Goal: Communication & Community: Answer question/provide support

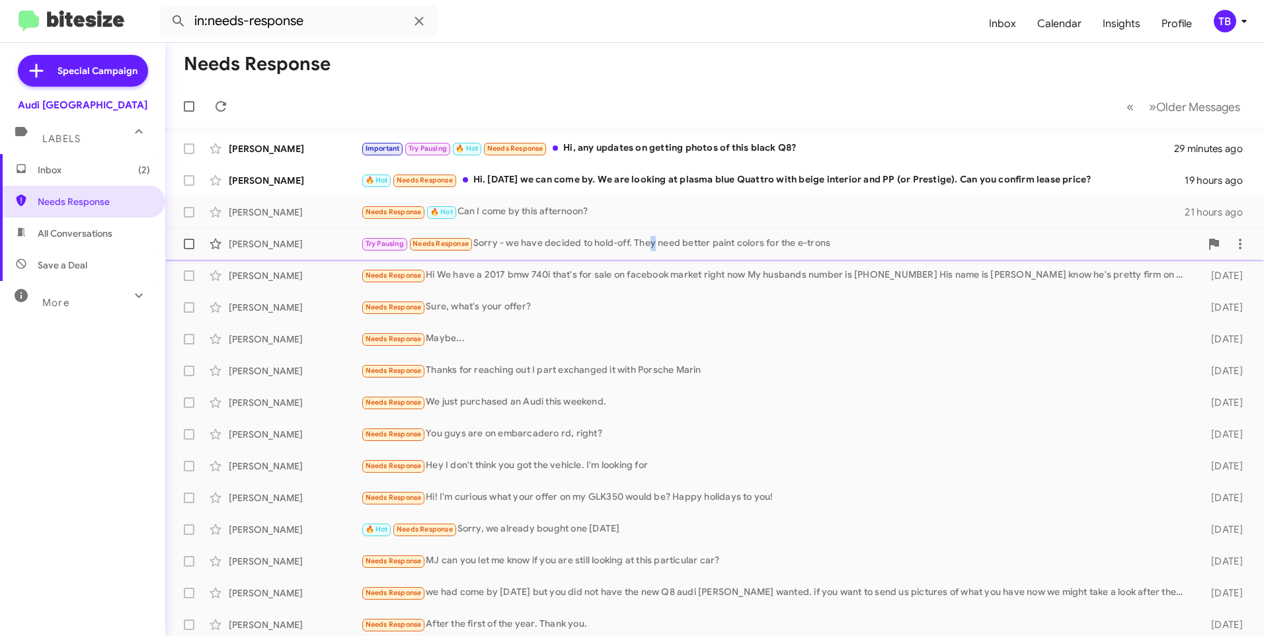
click at [654, 245] on div "Try Pausing Needs Response Sorry - we have decided to hold-off. They need bette…" at bounding box center [780, 243] width 839 height 15
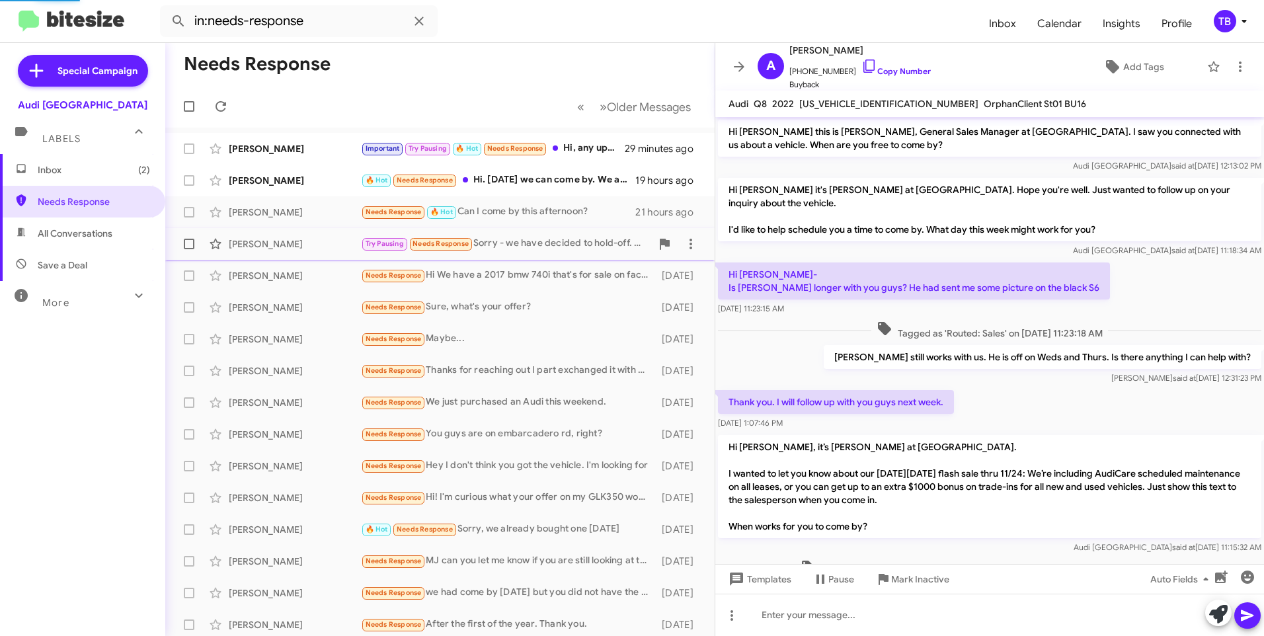
scroll to position [563, 0]
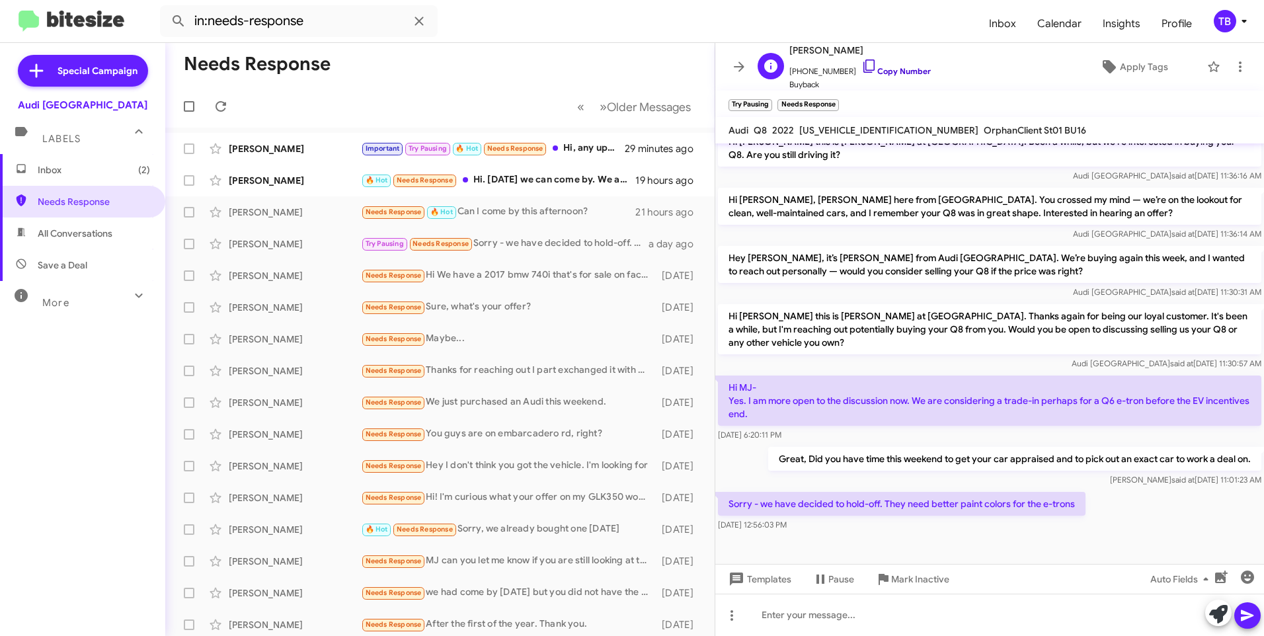
click at [861, 67] on icon at bounding box center [869, 66] width 16 height 16
click at [1232, 70] on icon at bounding box center [1240, 67] width 16 height 16
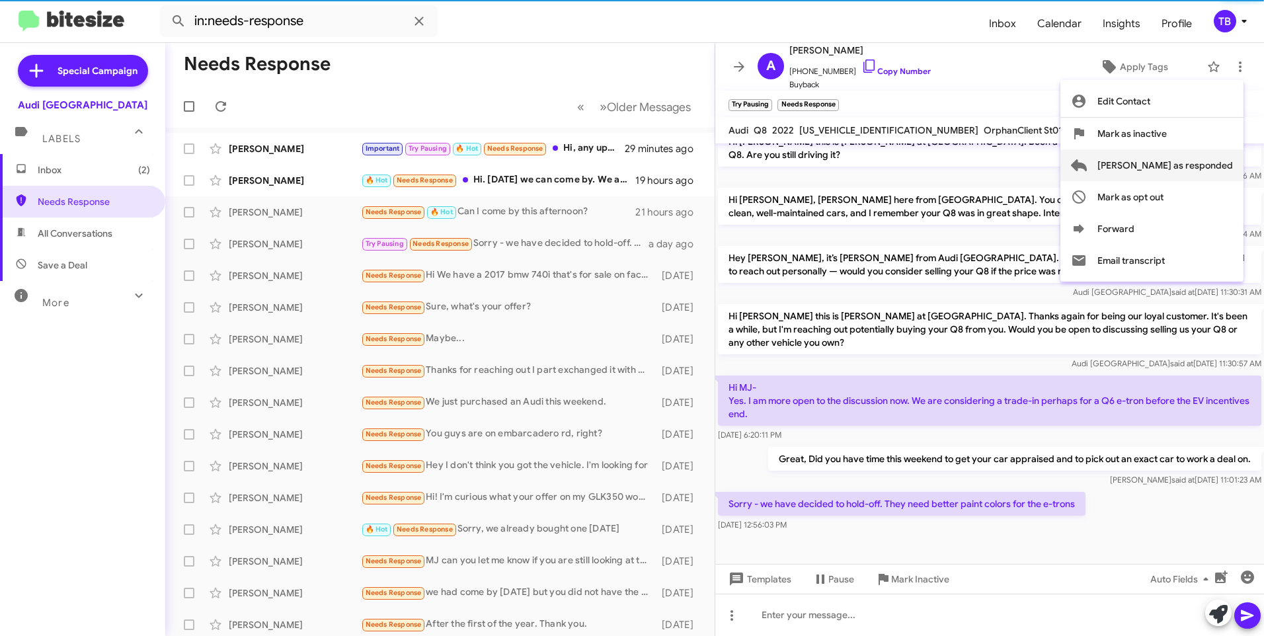
click at [1189, 173] on span "[PERSON_NAME] as responded" at bounding box center [1165, 165] width 136 height 32
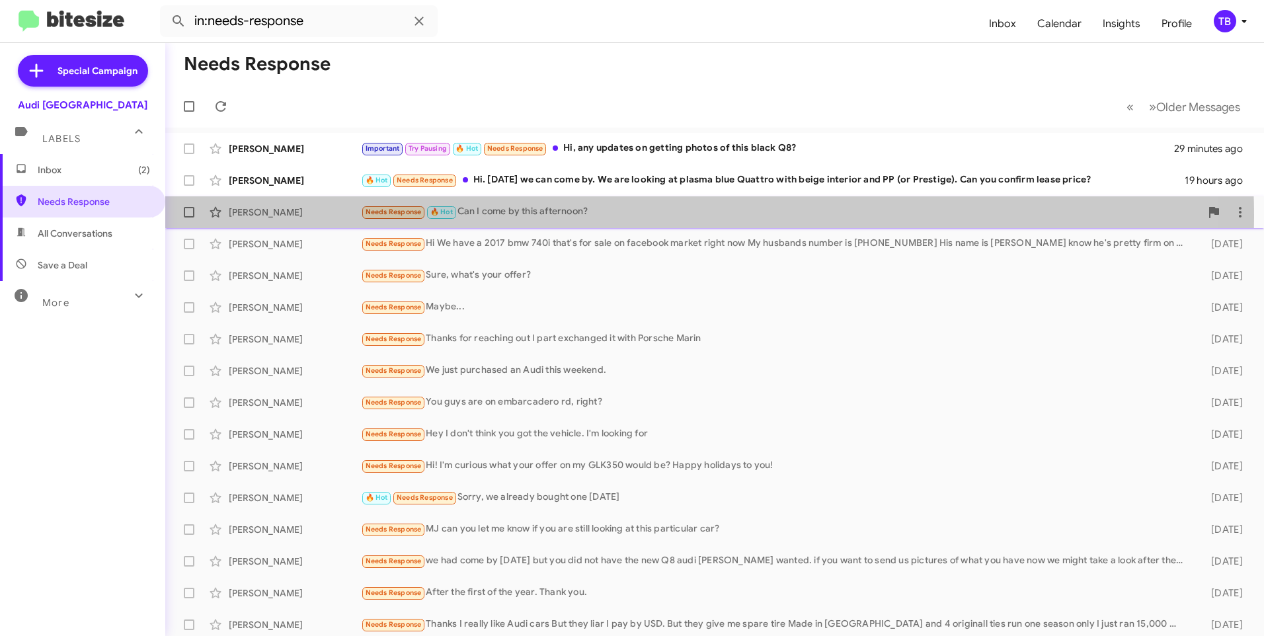
click at [564, 217] on div "Needs Response 🔥 Hot Can I come by this afternoon?" at bounding box center [780, 211] width 839 height 15
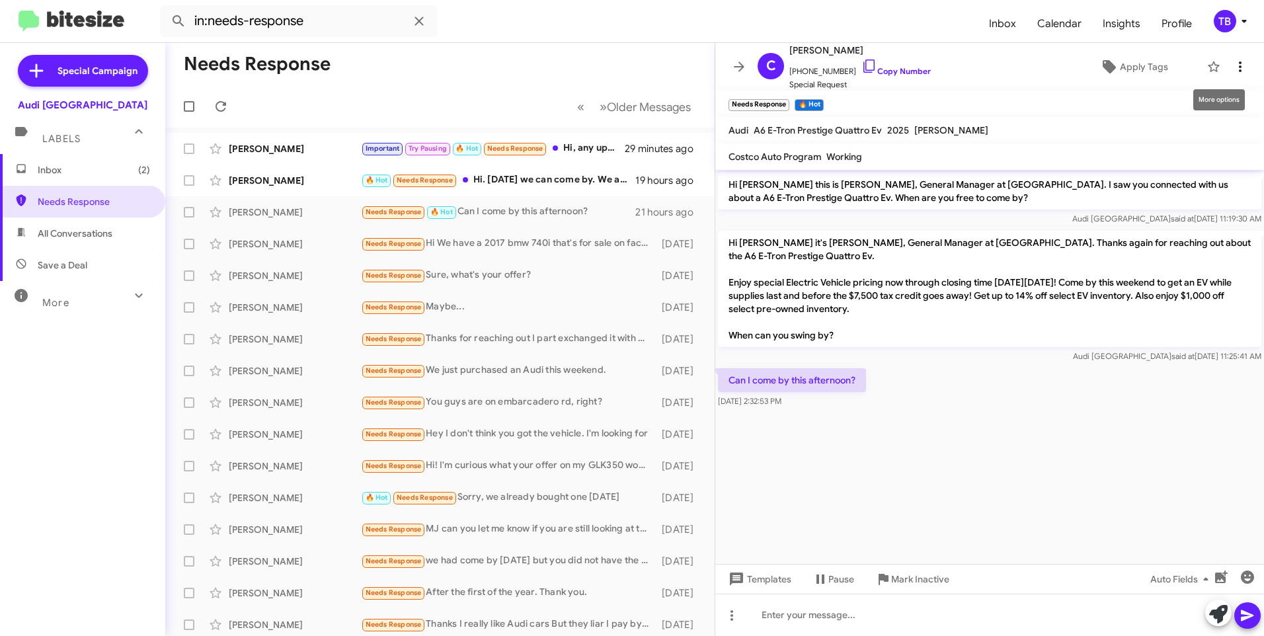
click at [1233, 65] on icon at bounding box center [1240, 67] width 16 height 16
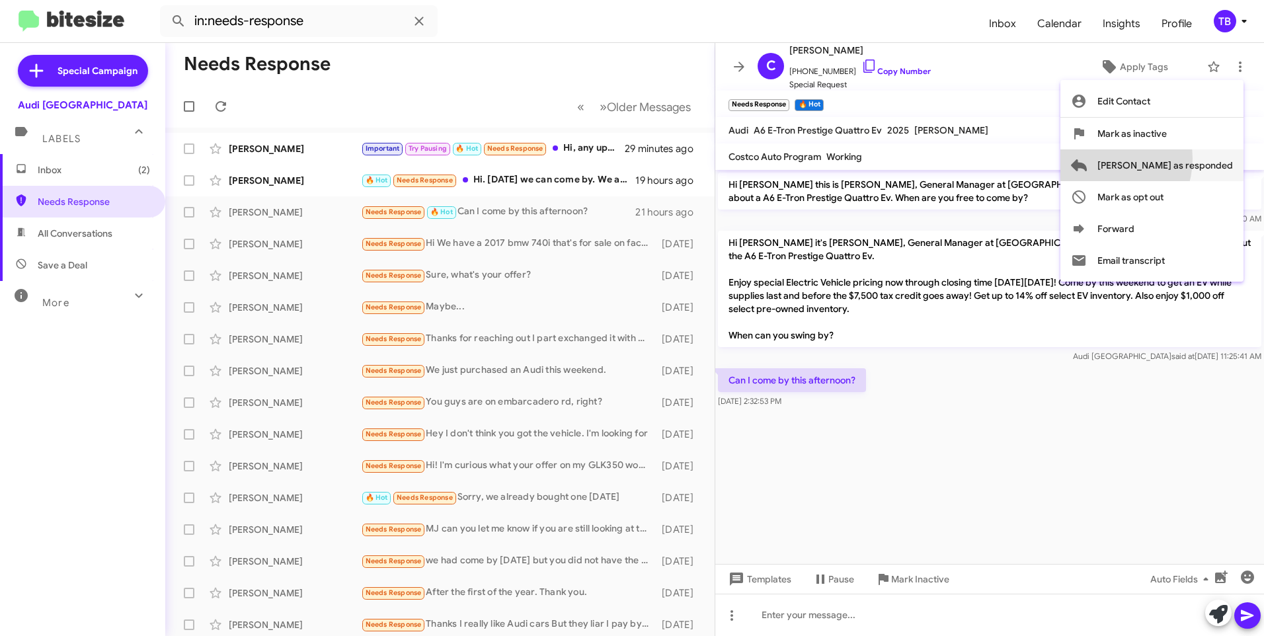
click at [1152, 159] on span "[PERSON_NAME] as responded" at bounding box center [1165, 165] width 136 height 32
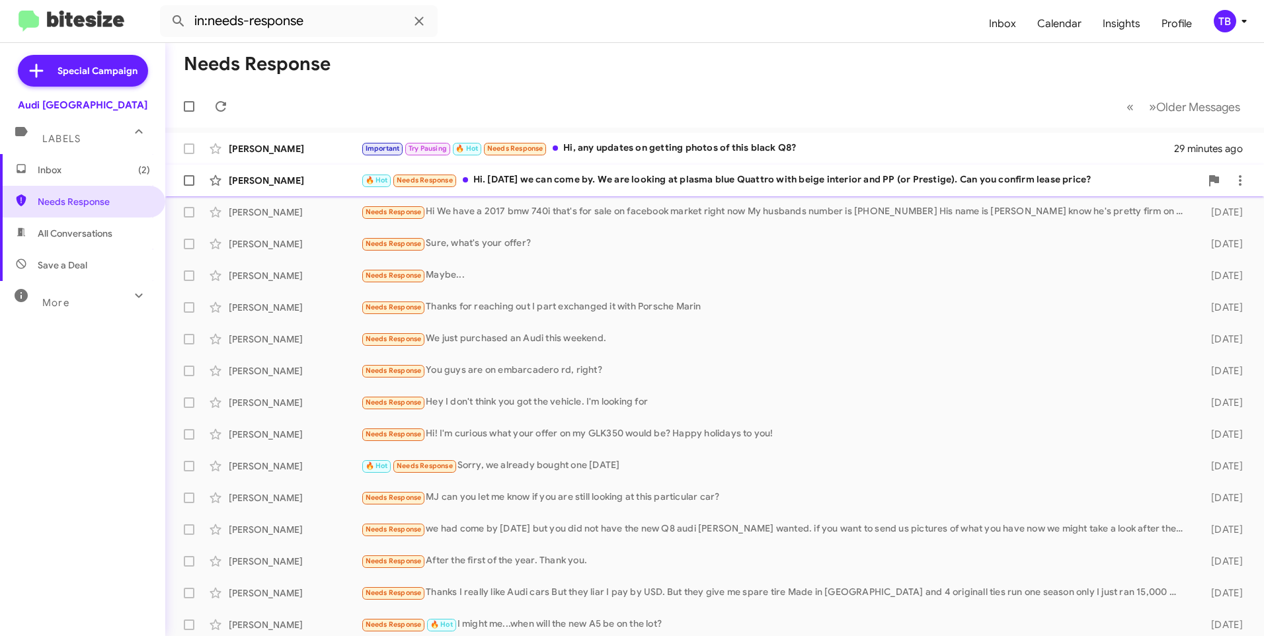
click at [568, 180] on div "🔥 Hot Needs Response Hi. Tomorrow we can come by. We are looking at plasma blue…" at bounding box center [780, 180] width 839 height 15
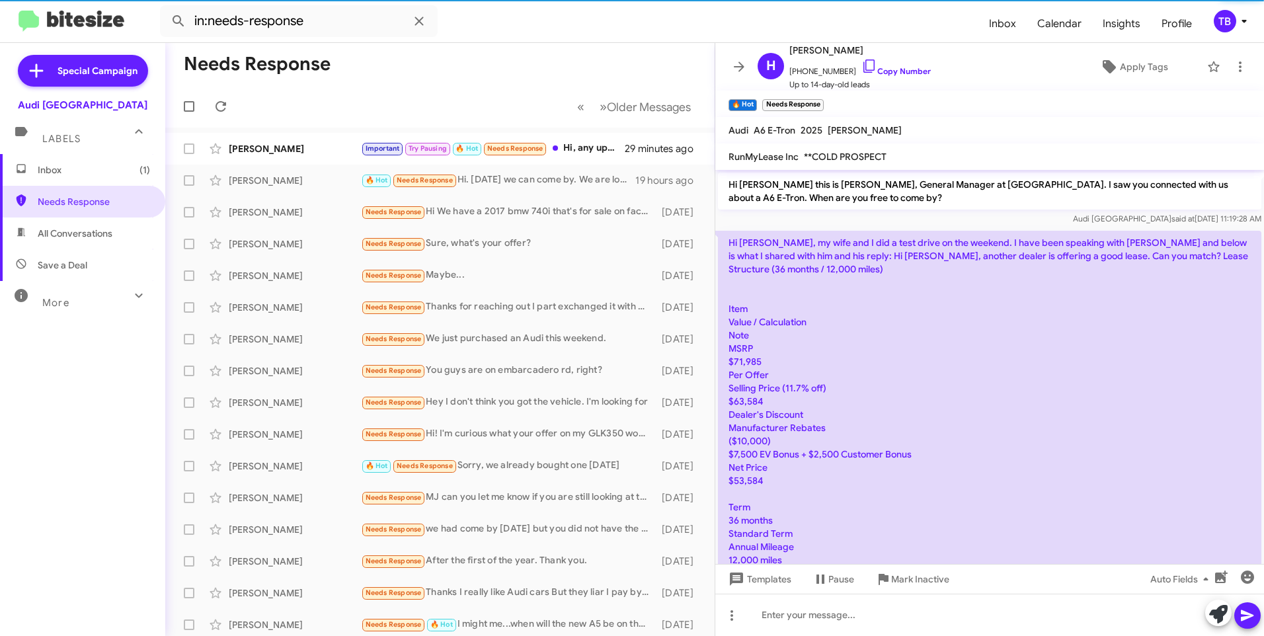
scroll to position [877, 0]
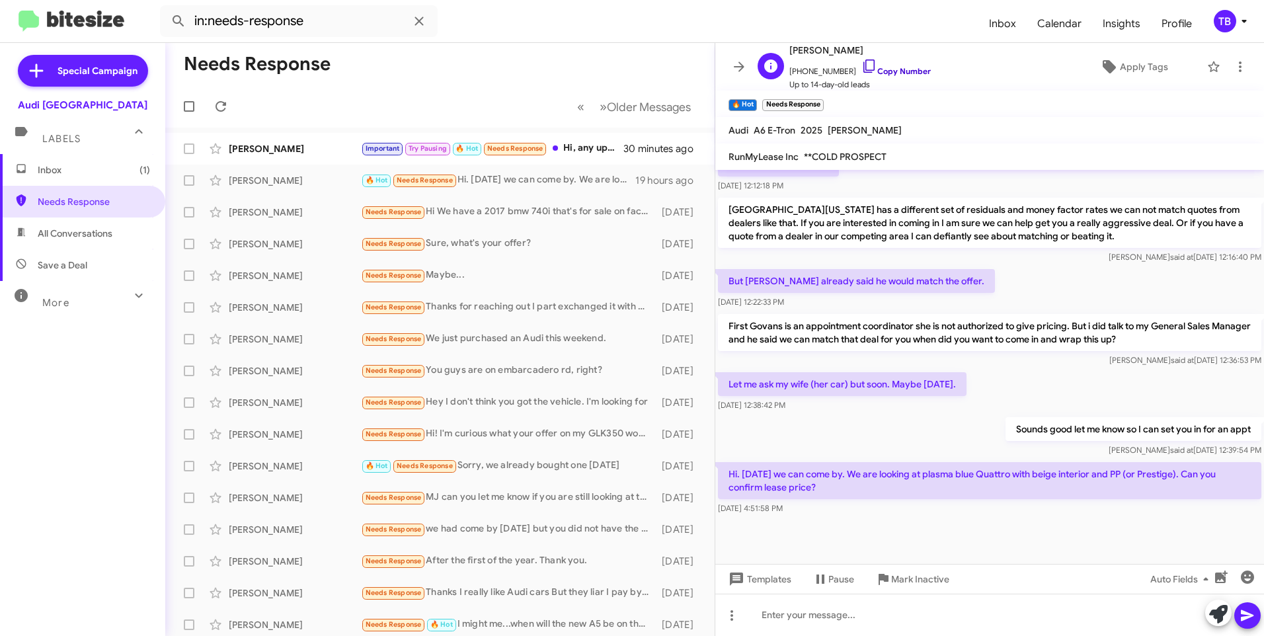
click at [863, 67] on icon at bounding box center [869, 66] width 16 height 16
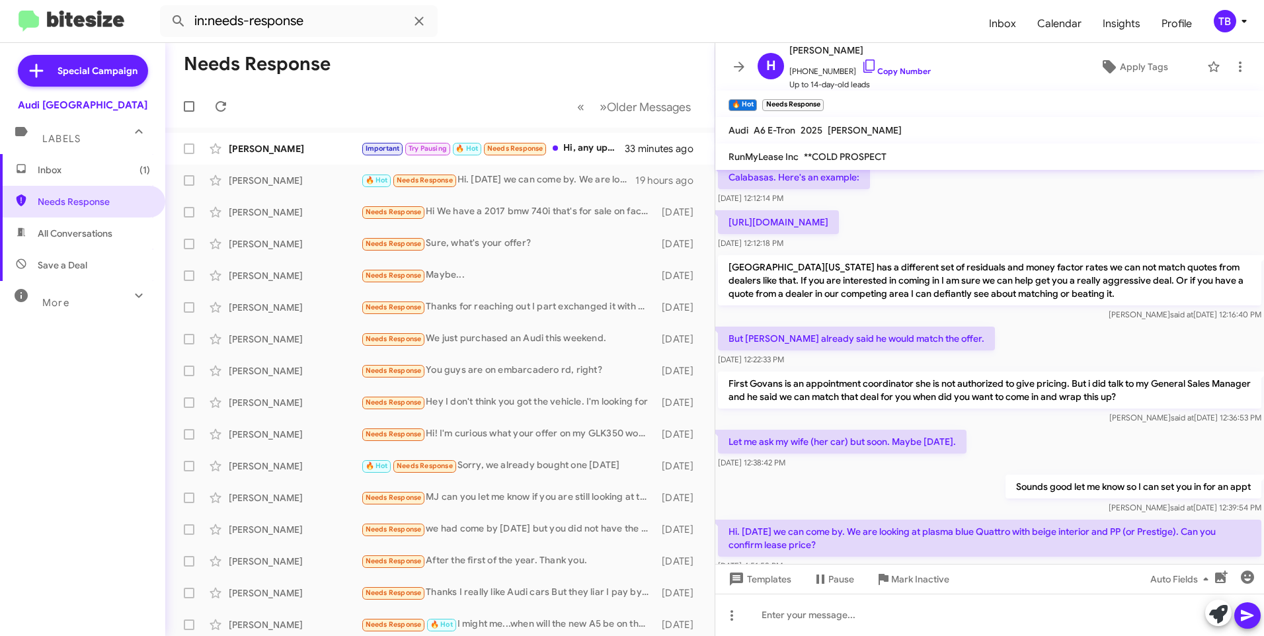
scroll to position [903, 0]
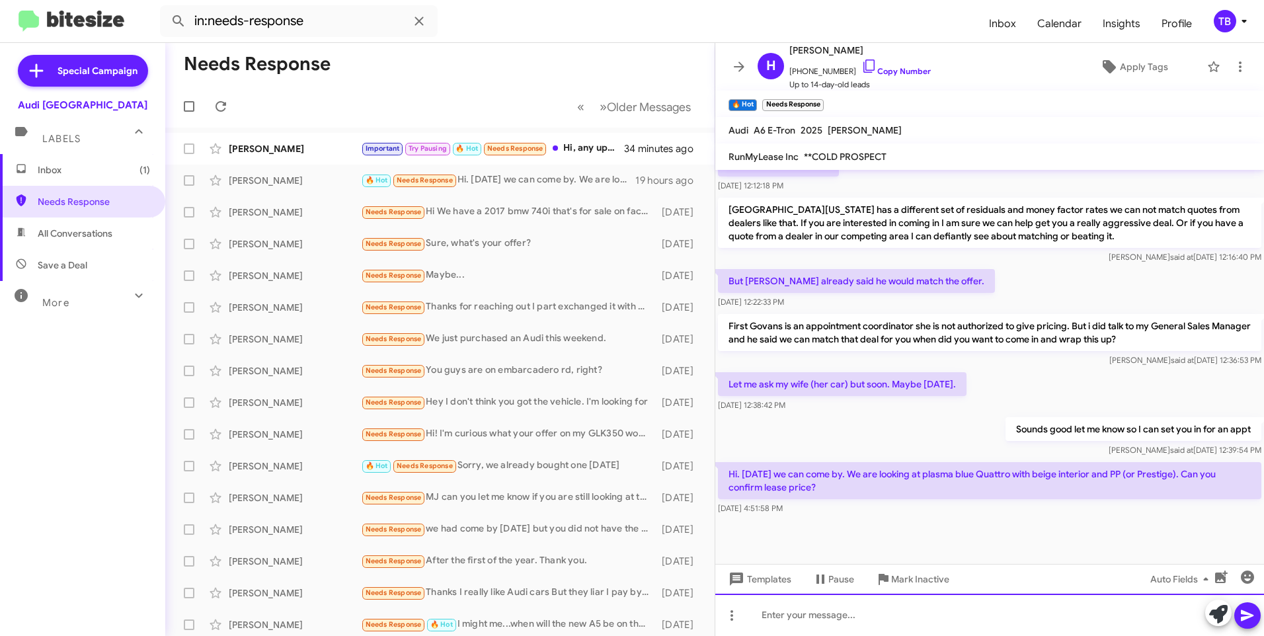
click at [878, 628] on div at bounding box center [989, 615] width 549 height 42
click at [912, 619] on div at bounding box center [989, 615] width 549 height 42
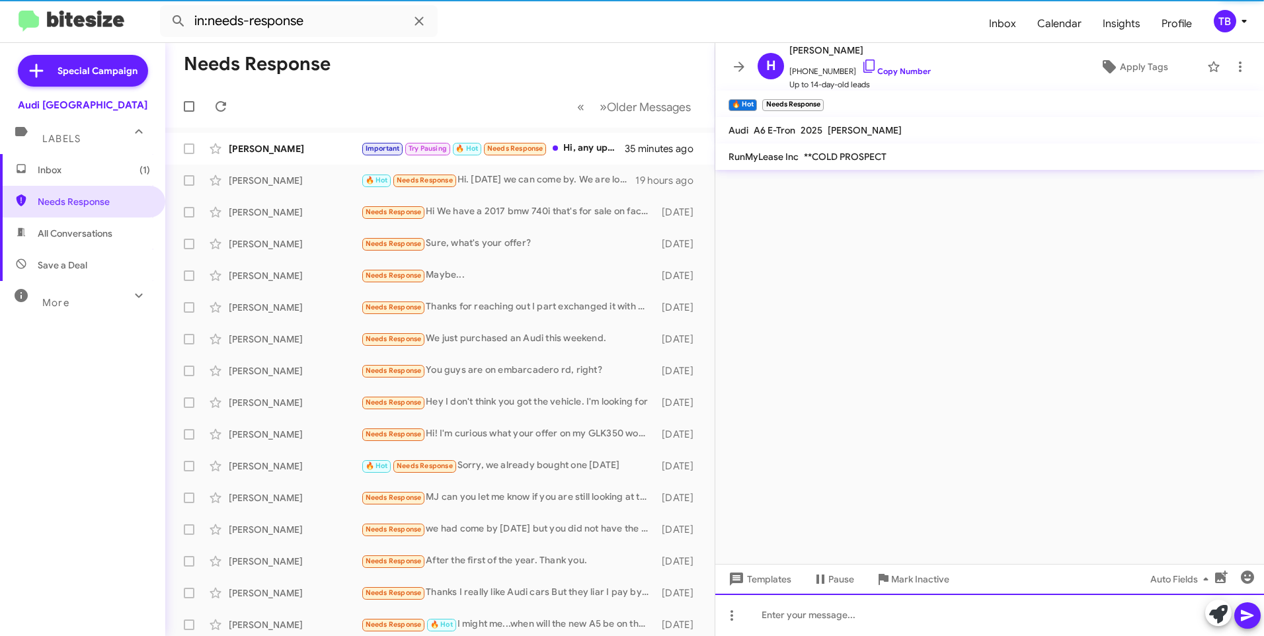
scroll to position [0, 0]
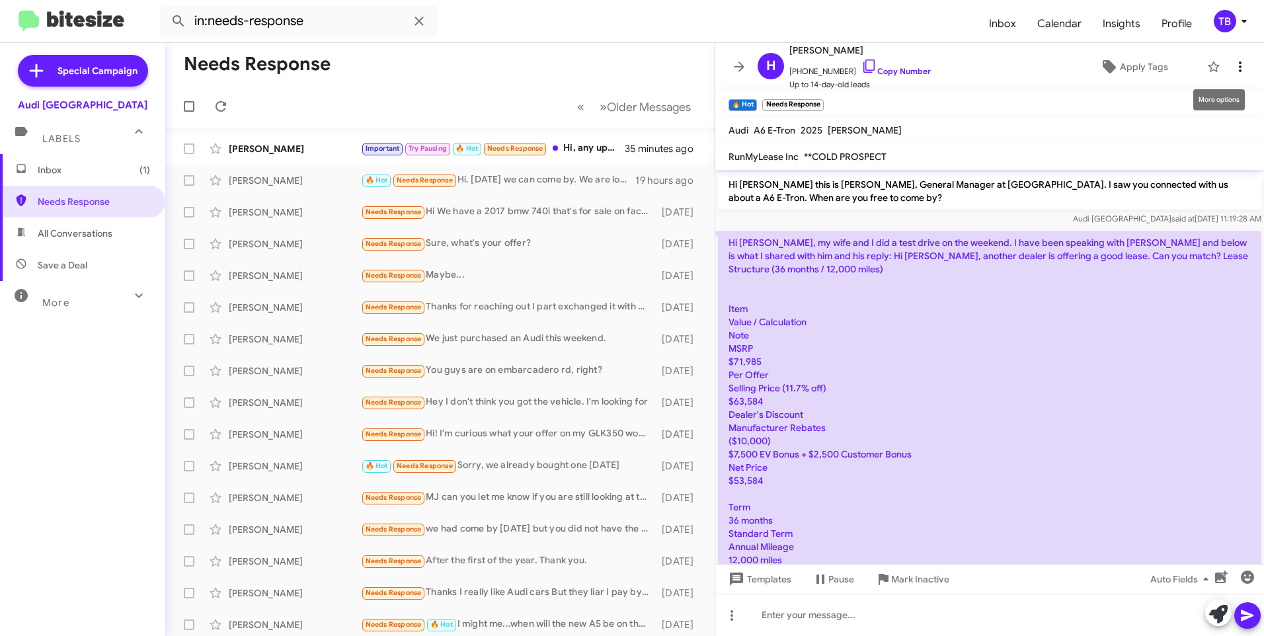
click at [1241, 67] on span at bounding box center [1240, 67] width 26 height 16
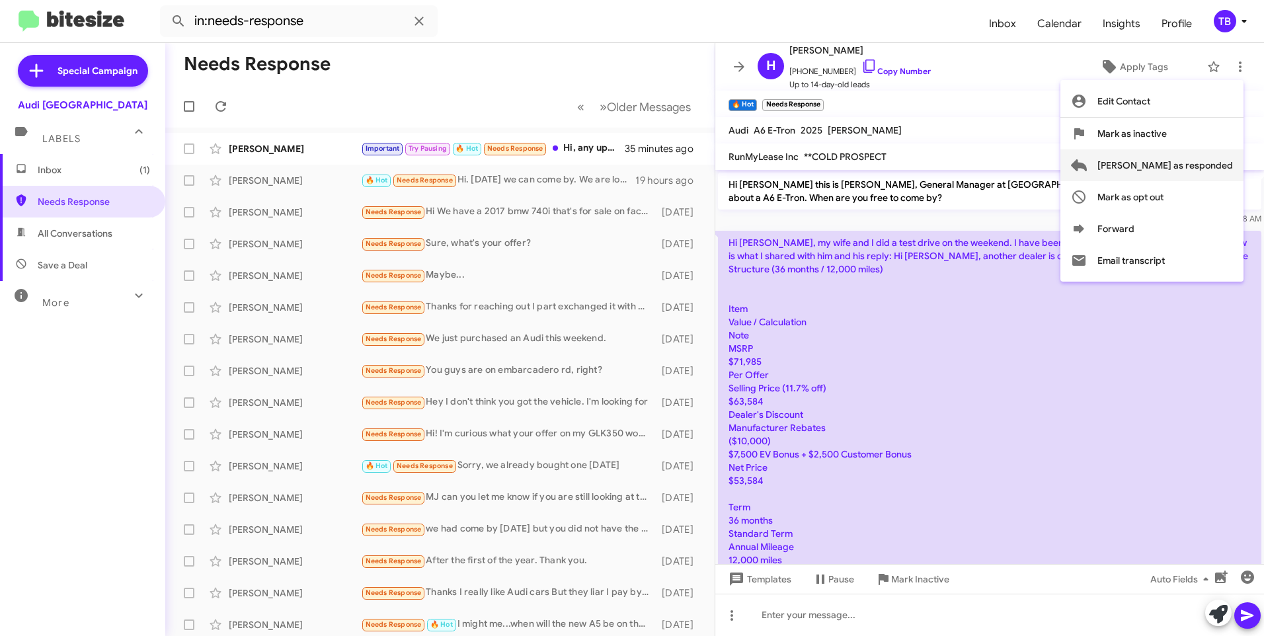
click at [1208, 158] on span "[PERSON_NAME] as responded" at bounding box center [1165, 165] width 136 height 32
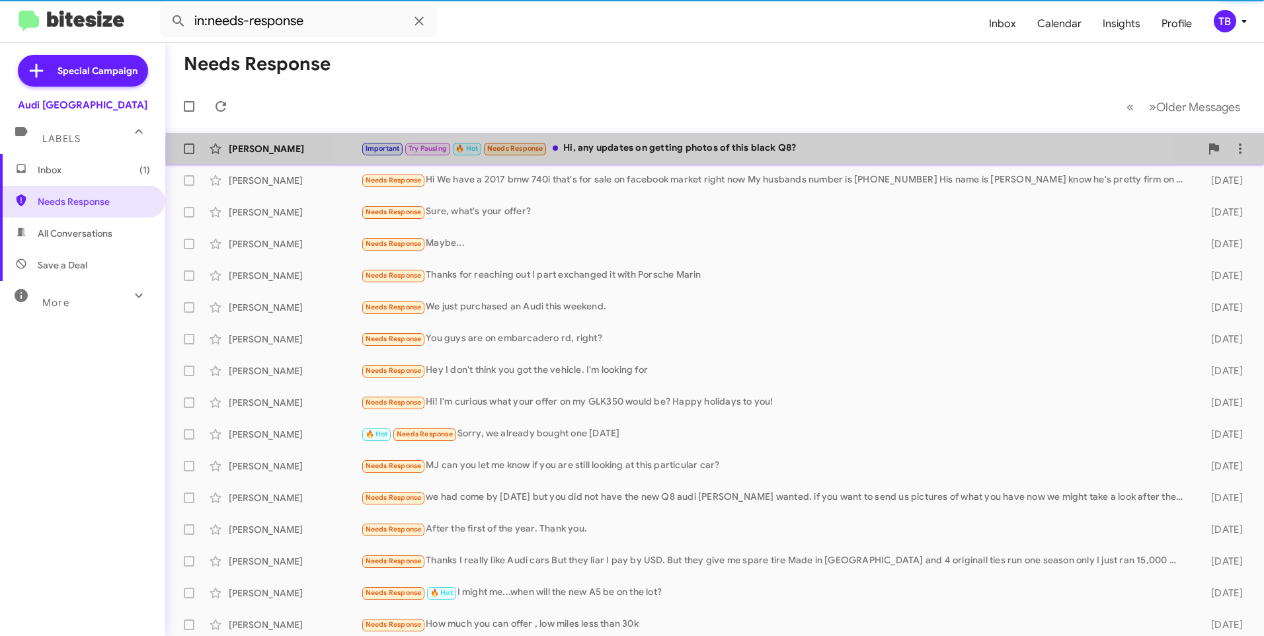
click at [755, 152] on div "Important Try Pausing 🔥 Hot Needs Response Hi, any updates on getting photos of…" at bounding box center [780, 148] width 839 height 15
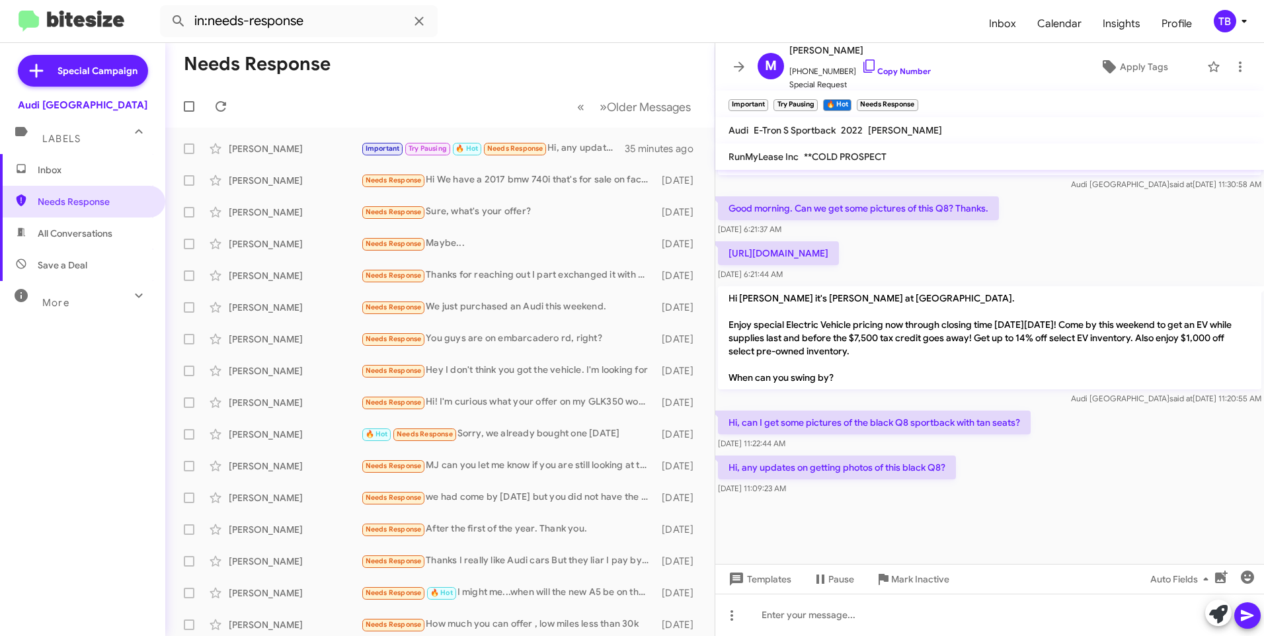
scroll to position [809, 0]
click at [814, 627] on div at bounding box center [989, 615] width 549 height 42
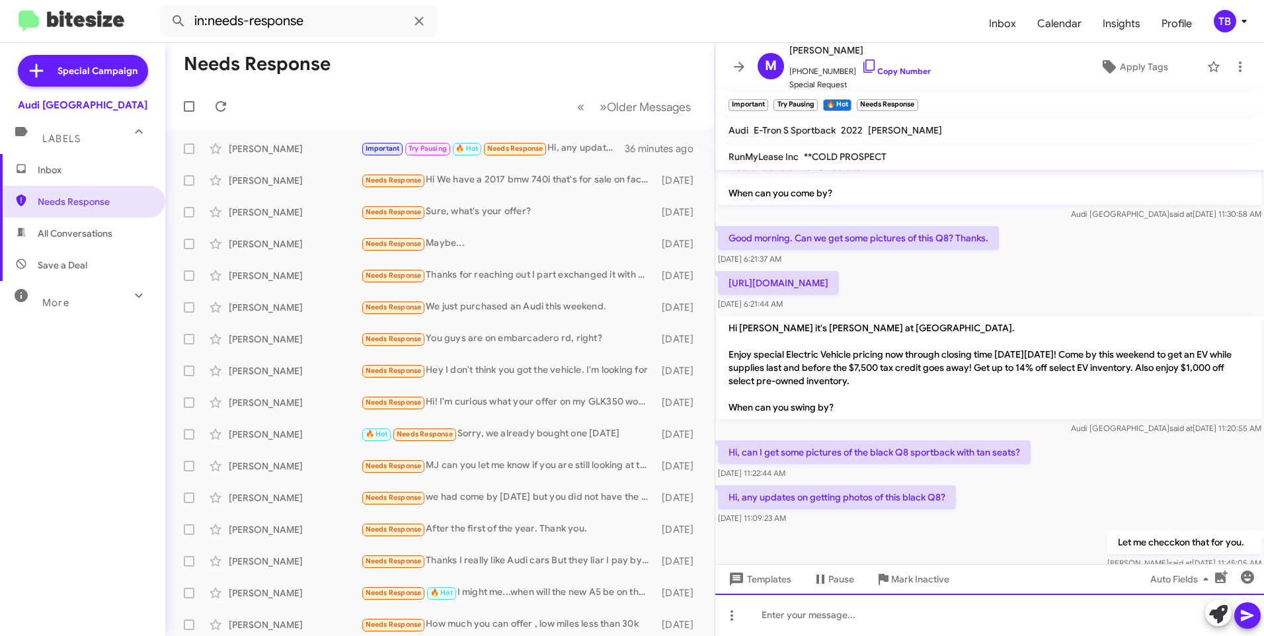
scroll to position [1472, 0]
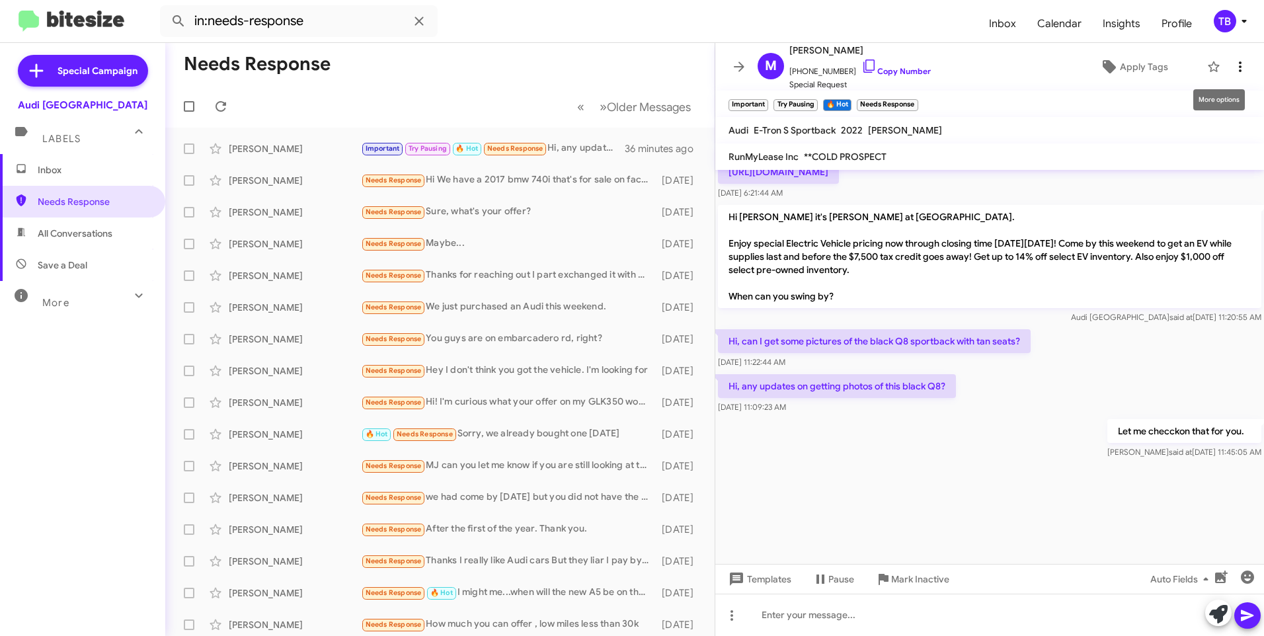
click at [1236, 67] on icon at bounding box center [1240, 67] width 16 height 16
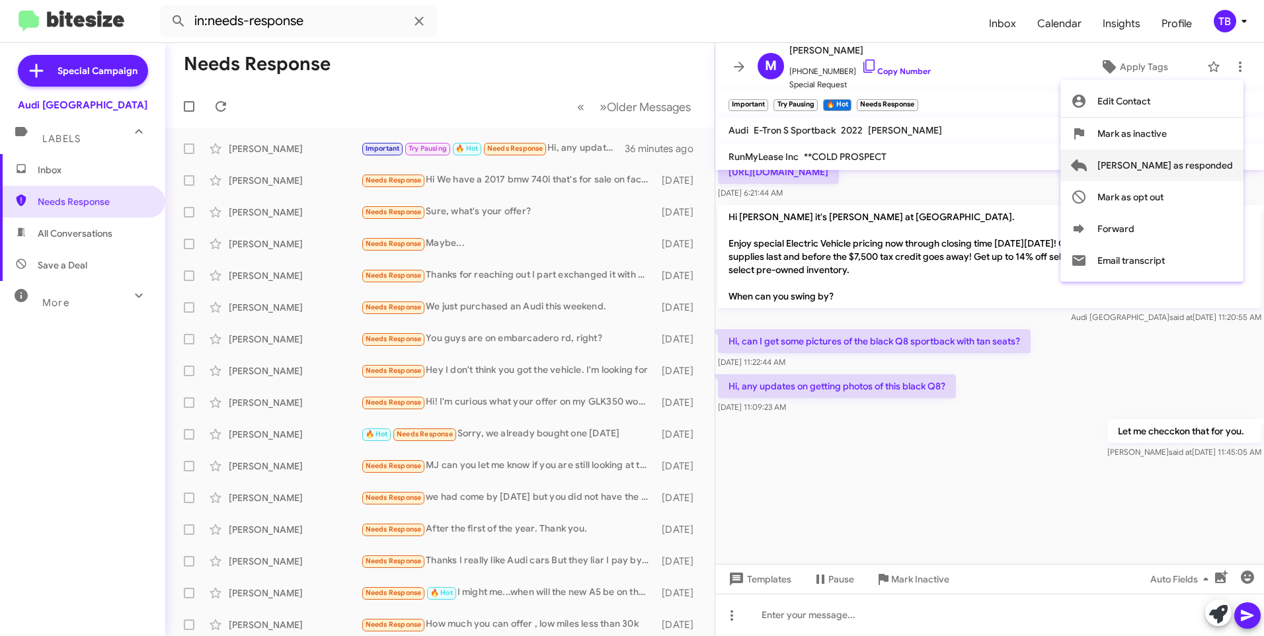
click at [1224, 167] on span "[PERSON_NAME] as responded" at bounding box center [1165, 165] width 136 height 32
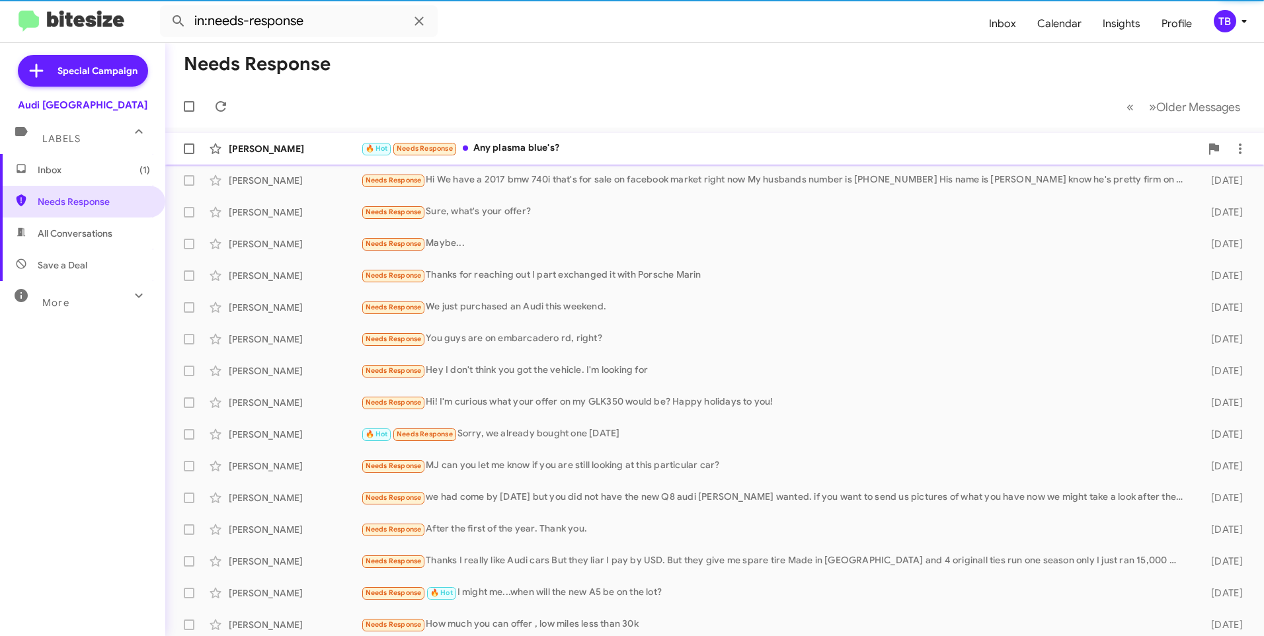
click at [566, 144] on div "🔥 Hot Needs Response Any plasma blue's?" at bounding box center [780, 148] width 839 height 15
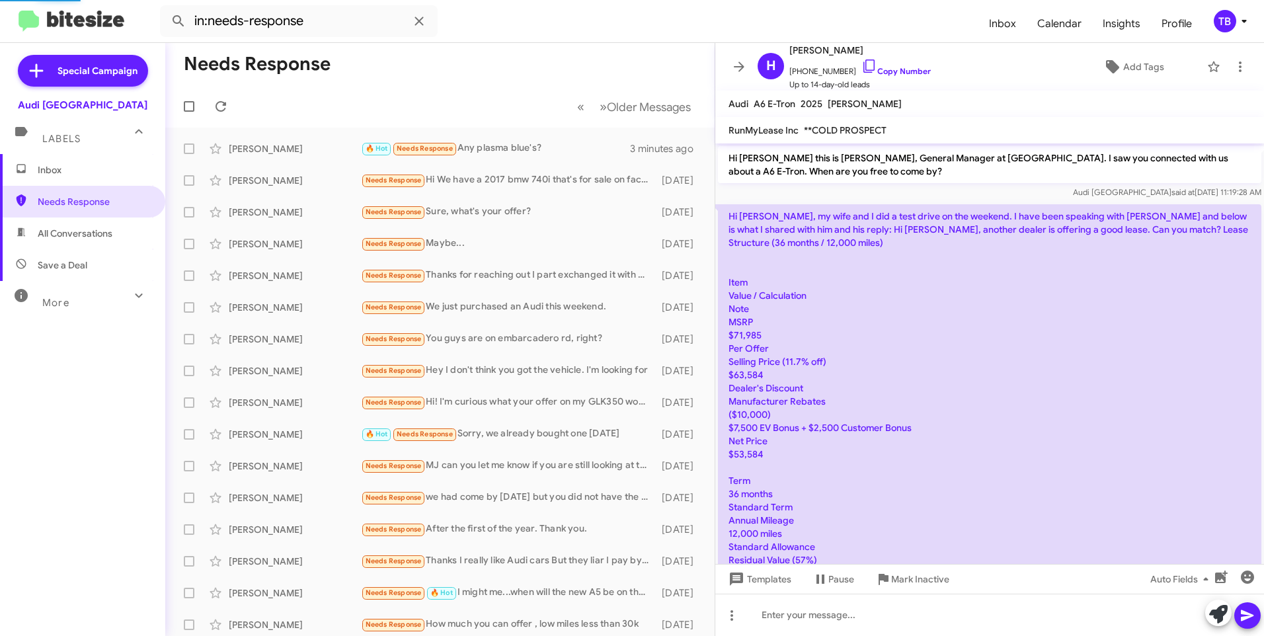
scroll to position [986, 0]
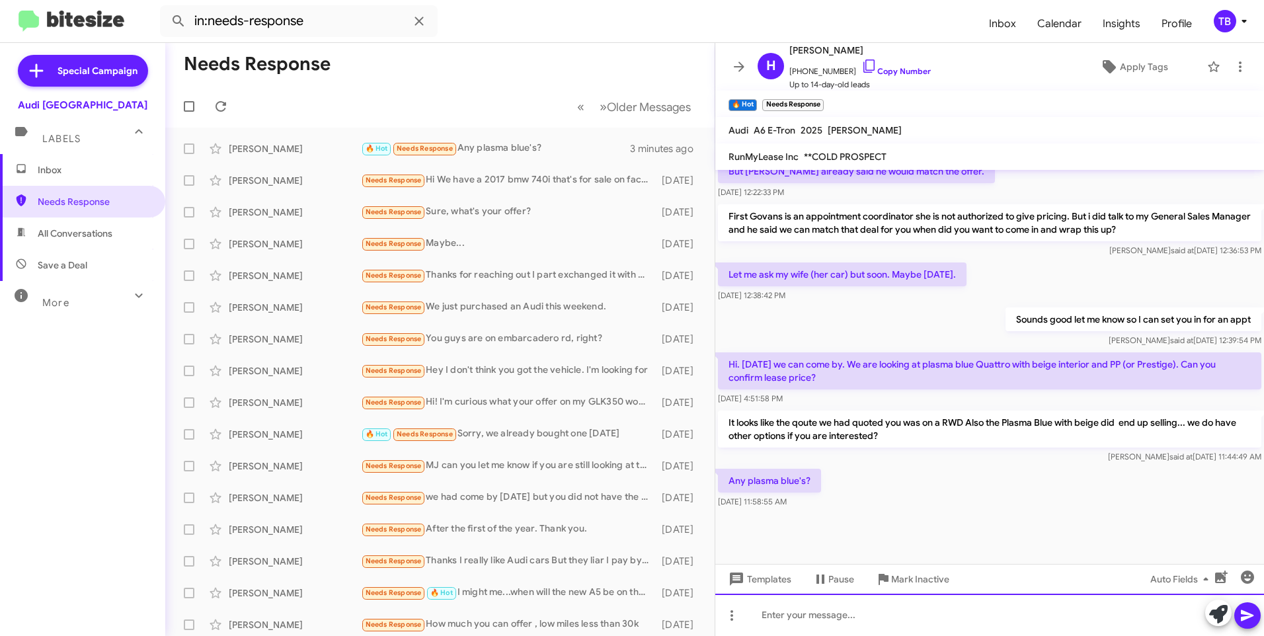
click at [857, 629] on div at bounding box center [989, 615] width 549 height 42
click at [1128, 616] on div "None here at the moment, in fact we dont have any plasma blue ones coming for" at bounding box center [989, 615] width 549 height 42
click at [1125, 600] on div "None here at the moment, in fact we dont have any plasma blue ones coming until…" at bounding box center [989, 615] width 549 height 42
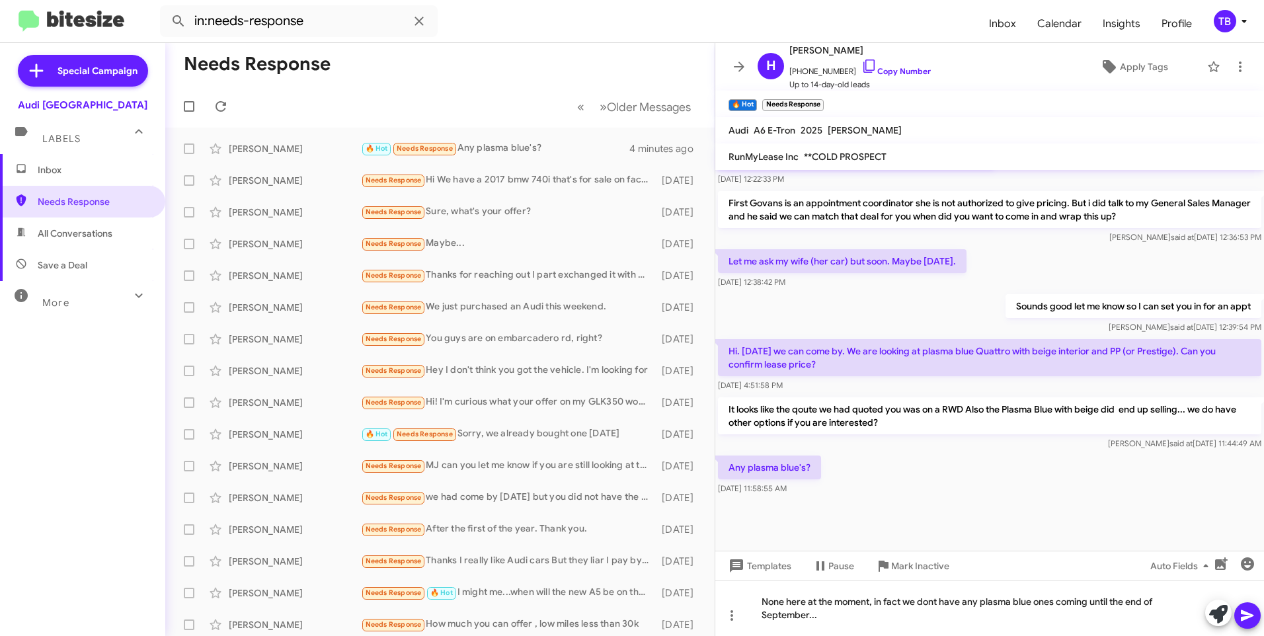
click at [1255, 617] on button at bounding box center [1247, 615] width 26 height 26
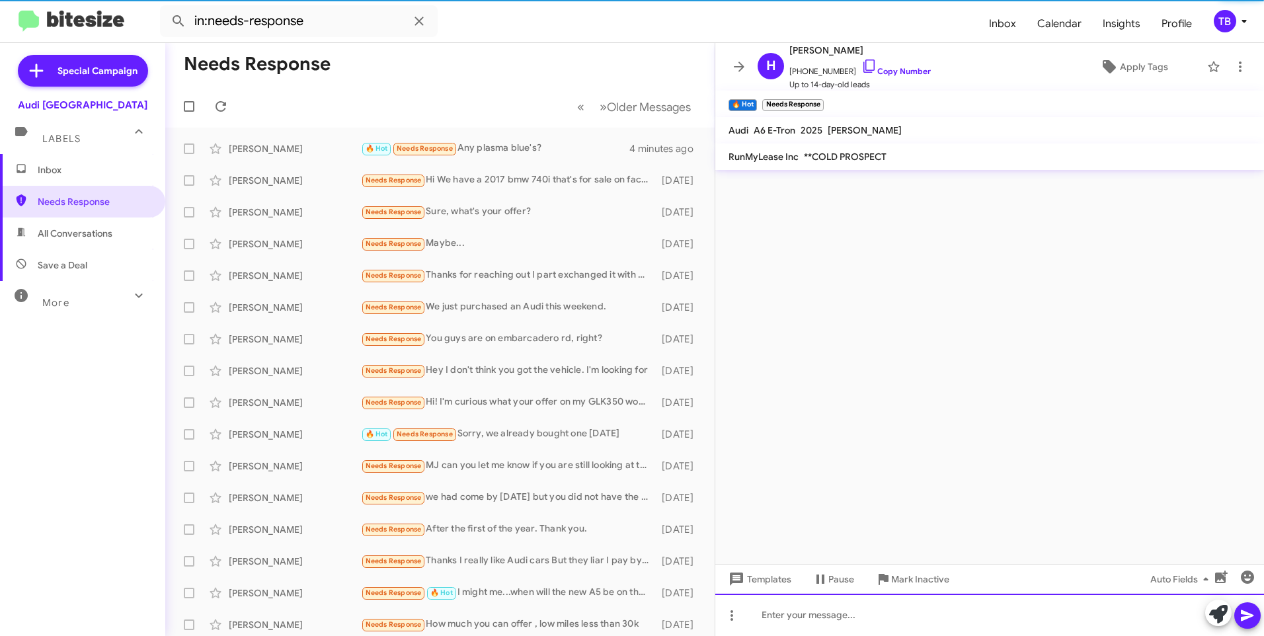
scroll to position [0, 0]
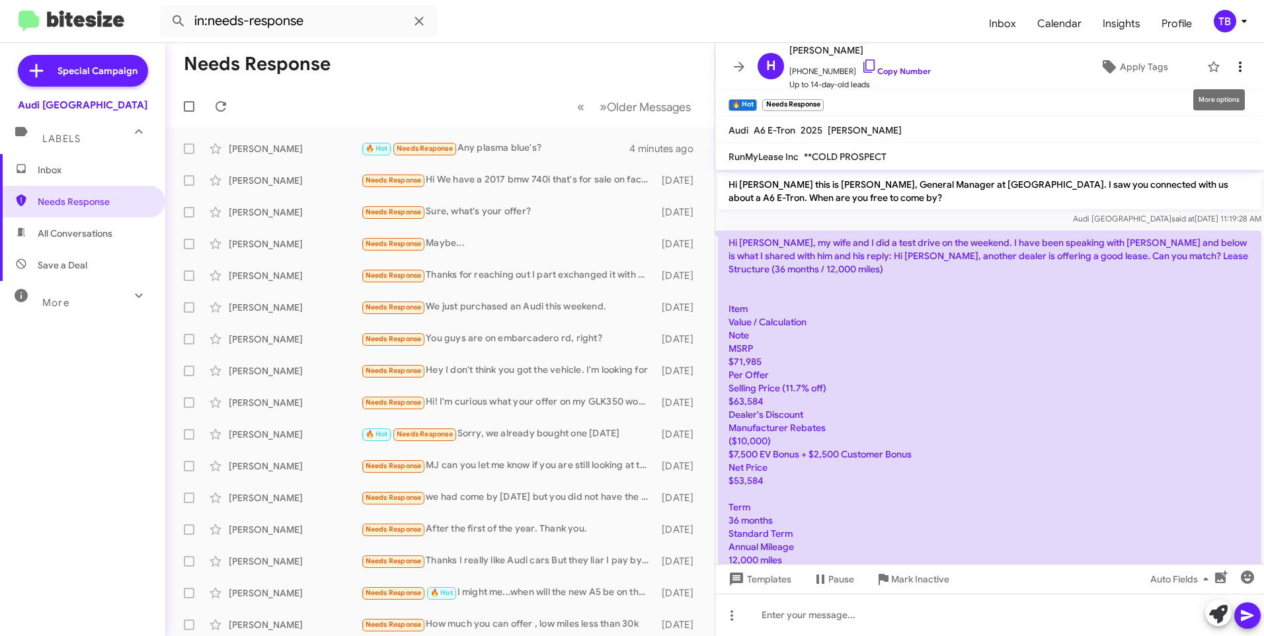
click at [1232, 60] on icon at bounding box center [1240, 67] width 16 height 16
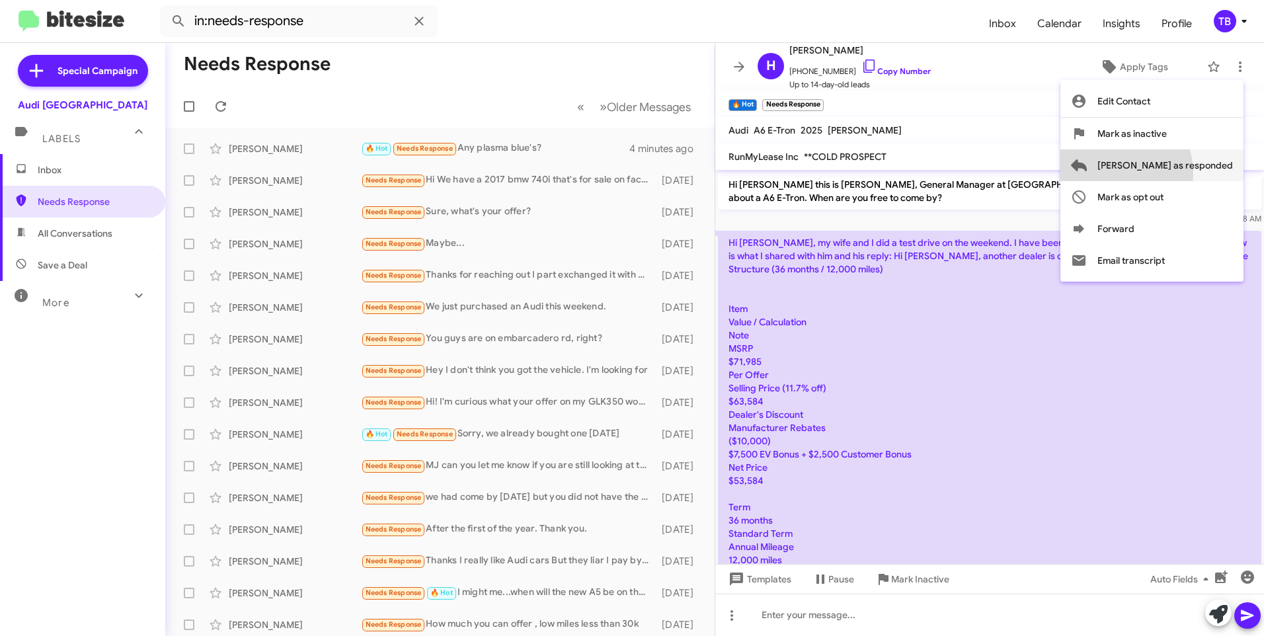
click at [1161, 173] on span "[PERSON_NAME] as responded" at bounding box center [1165, 165] width 136 height 32
